Goal: Browse casually

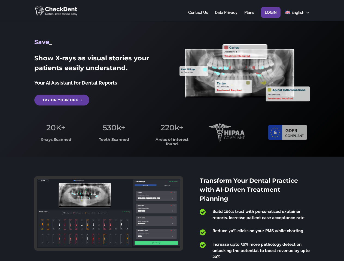
click at [172, 131] on span "220k+" at bounding box center [171, 127] width 23 height 9
click at [172, 11] on div at bounding box center [171, 10] width 275 height 21
click at [172, 131] on span "220k+" at bounding box center [171, 127] width 23 height 9
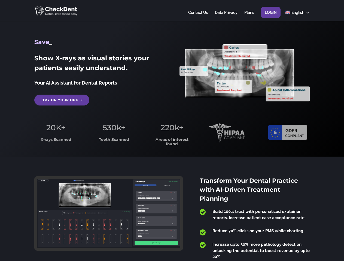
click at [172, 11] on div at bounding box center [171, 10] width 275 height 21
